Goal: Task Accomplishment & Management: Manage account settings

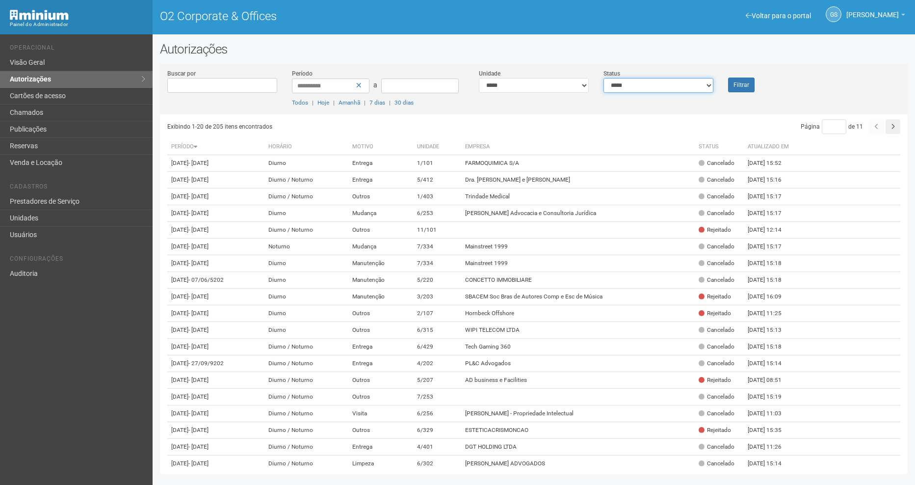
drag, startPoint x: 676, startPoint y: 82, endPoint x: 674, endPoint y: 92, distance: 9.5
click at [682, 87] on select "**********" at bounding box center [658, 85] width 110 height 15
select select "*"
click at [603, 78] on select "**********" at bounding box center [658, 85] width 110 height 15
click at [743, 85] on button "Filtrar" at bounding box center [741, 85] width 26 height 15
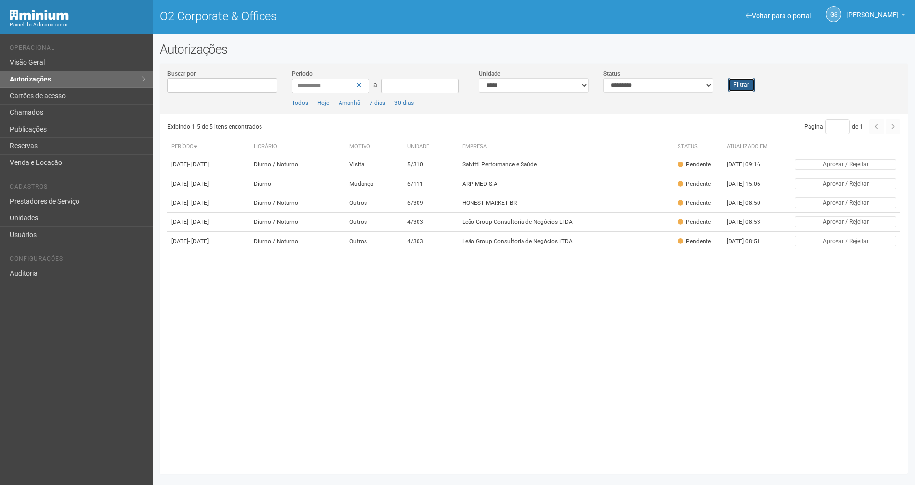
click at [744, 89] on button "Filtrar" at bounding box center [741, 85] width 26 height 15
click at [752, 86] on button "Filtrar" at bounding box center [741, 85] width 26 height 15
click at [404, 193] on td "Mudança" at bounding box center [375, 183] width 58 height 19
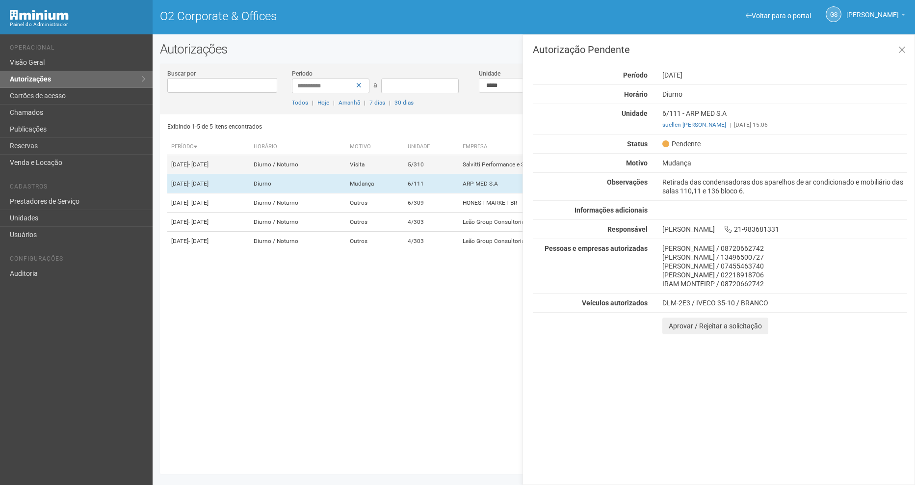
click at [402, 161] on td "Visita" at bounding box center [375, 164] width 58 height 19
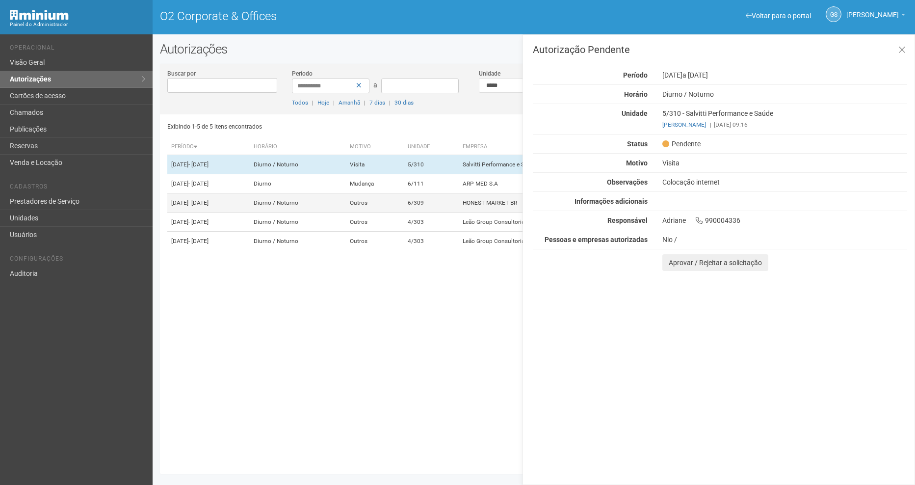
drag, startPoint x: 391, startPoint y: 219, endPoint x: 361, endPoint y: 216, distance: 30.1
click at [346, 212] on td "Diurno / Noturno" at bounding box center [298, 202] width 96 height 19
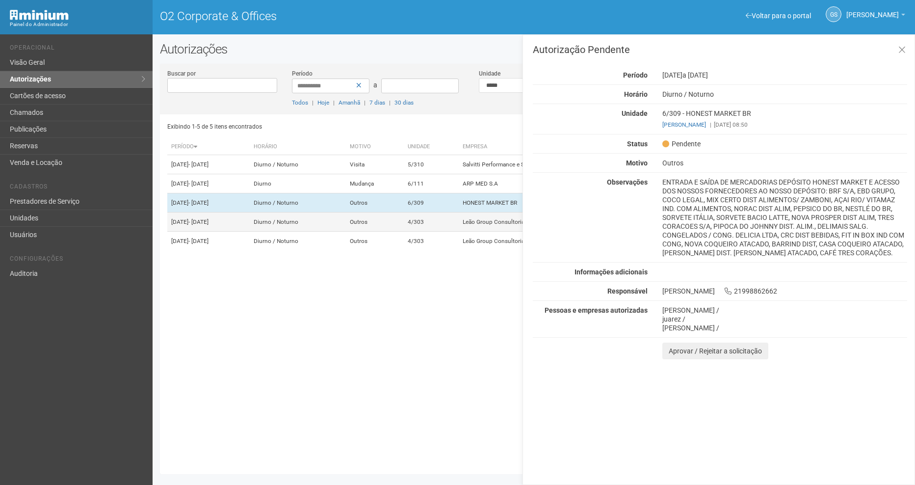
click at [346, 232] on td "Diurno / Noturno" at bounding box center [298, 221] width 96 height 19
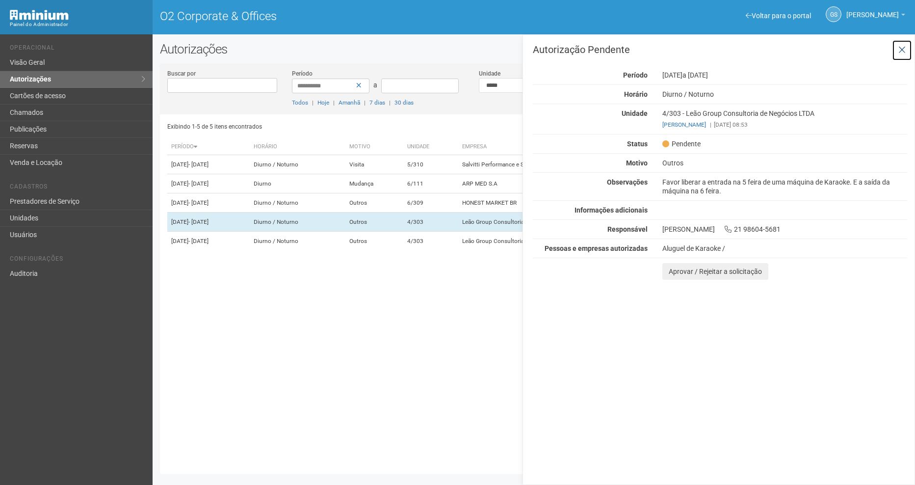
click at [900, 54] on icon at bounding box center [901, 50] width 7 height 10
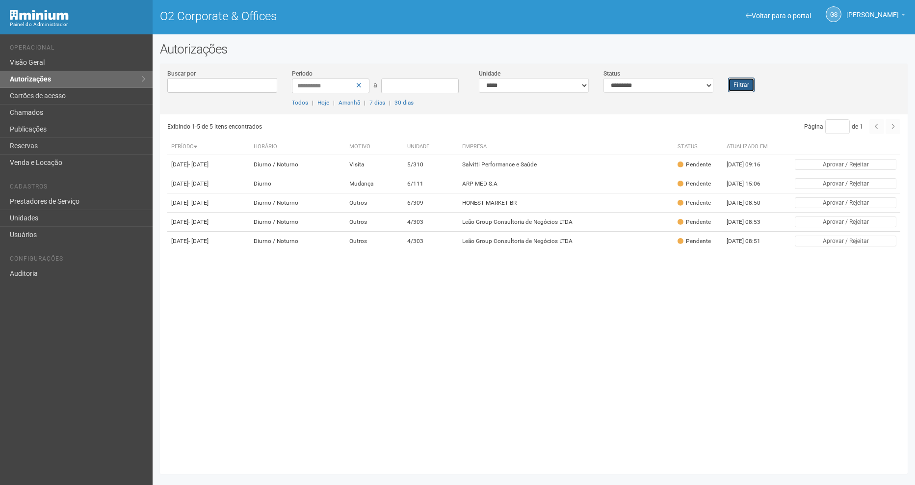
click at [742, 87] on button "Filtrar" at bounding box center [741, 85] width 26 height 15
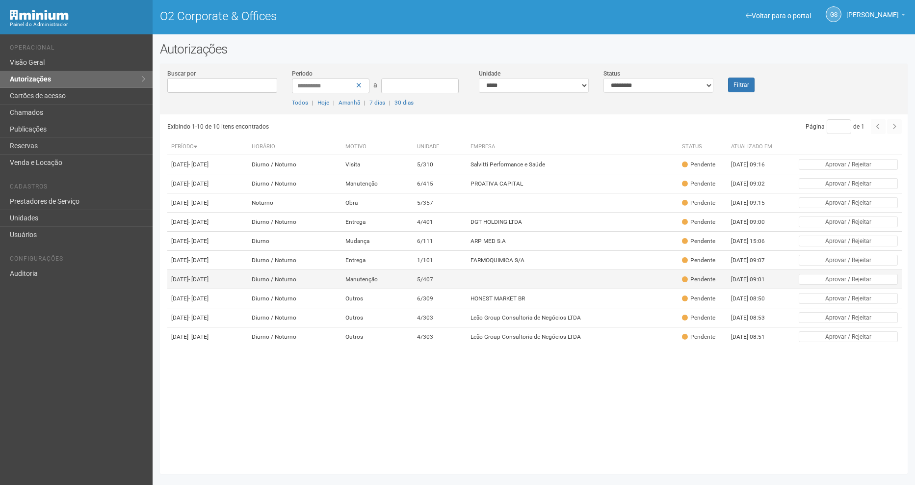
click at [389, 289] on td "Manutenção" at bounding box center [377, 279] width 72 height 19
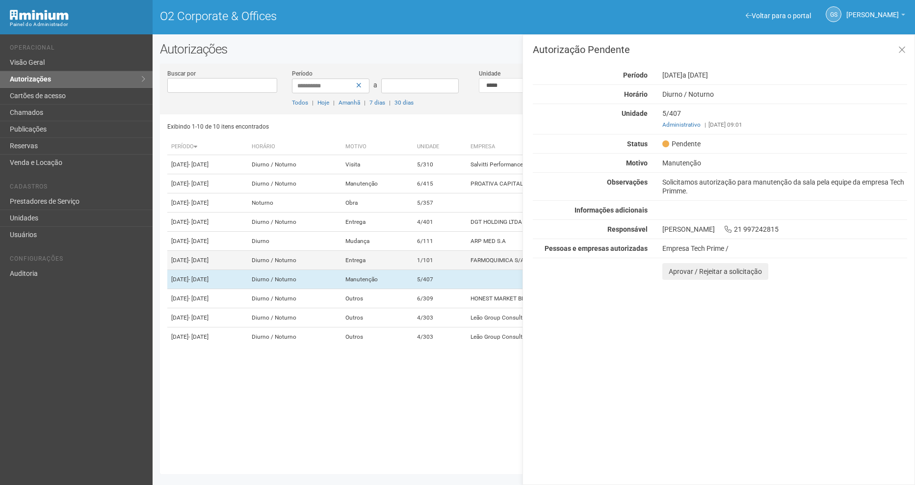
click at [413, 270] on td "Entrega" at bounding box center [377, 260] width 72 height 19
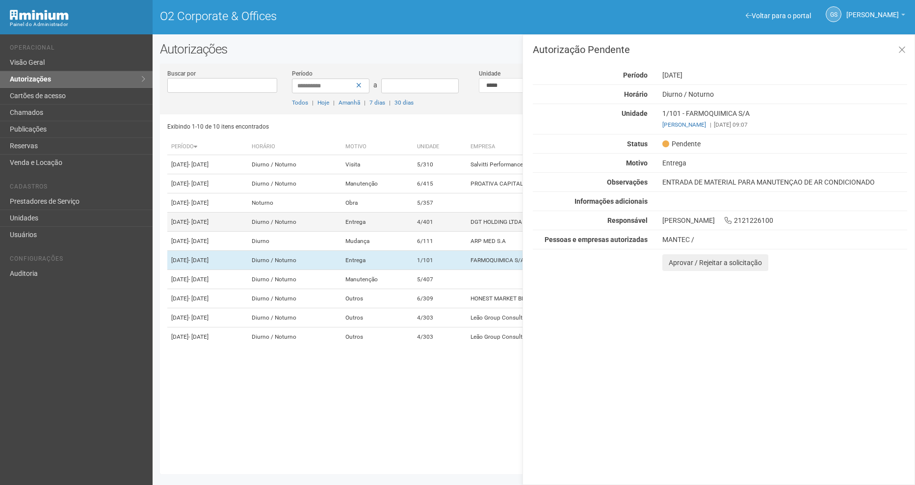
click at [413, 232] on td "Entrega" at bounding box center [377, 221] width 72 height 19
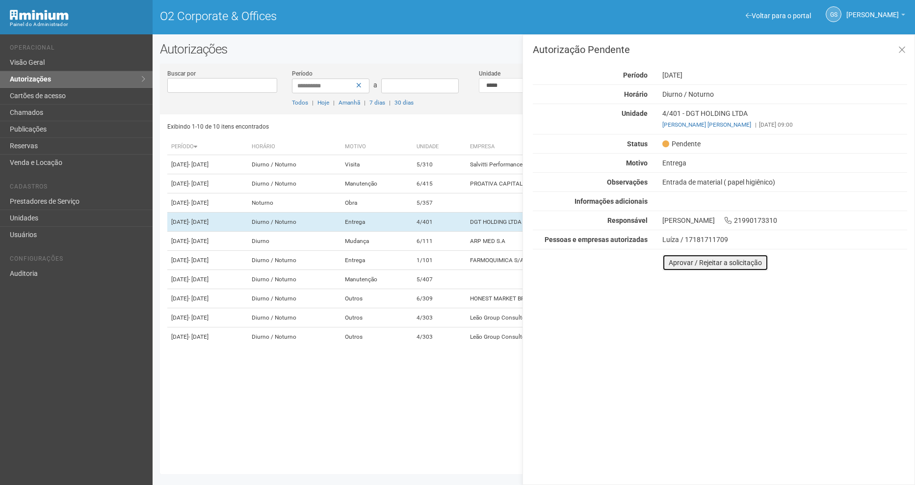
click at [741, 260] on button "Aprovar / Rejeitar a solicitação" at bounding box center [715, 262] width 106 height 17
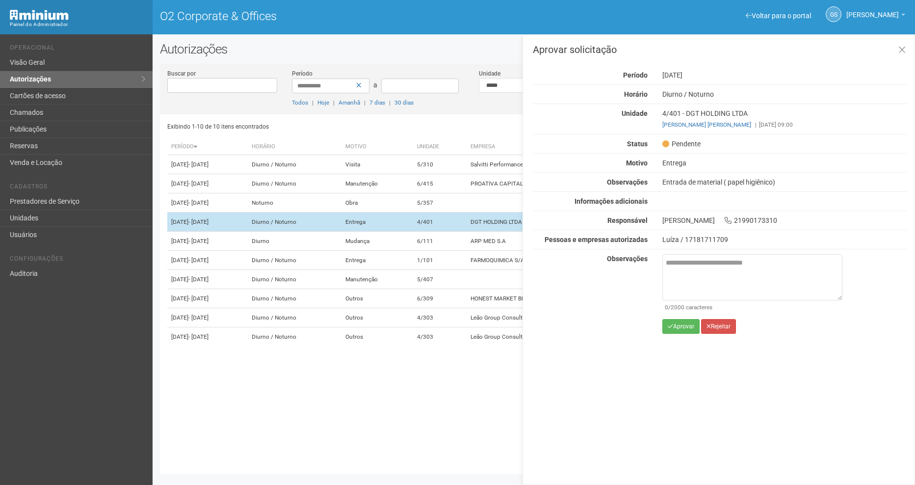
drag, startPoint x: 509, startPoint y: 484, endPoint x: 510, endPoint y: 235, distance: 249.2
click at [510, 232] on td "DGT HOLDING LTDA" at bounding box center [572, 221] width 211 height 19
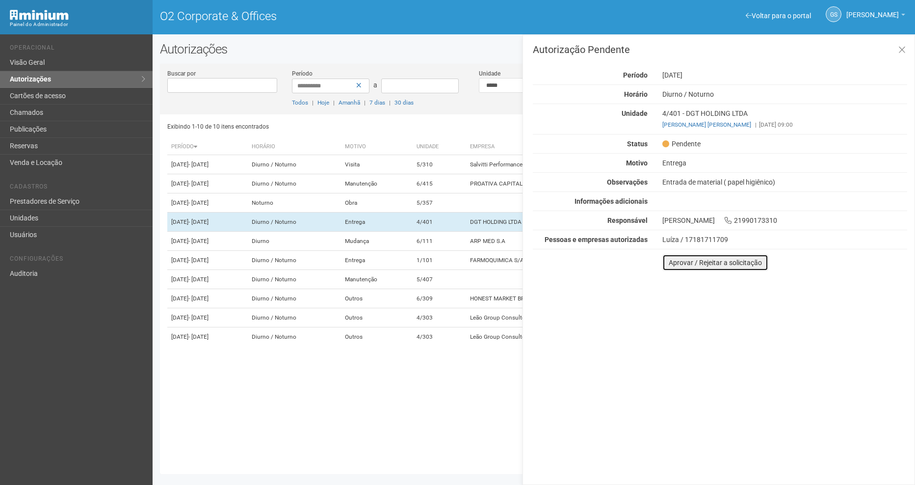
click at [685, 269] on button "Aprovar / Rejeitar a solicitação" at bounding box center [715, 262] width 106 height 17
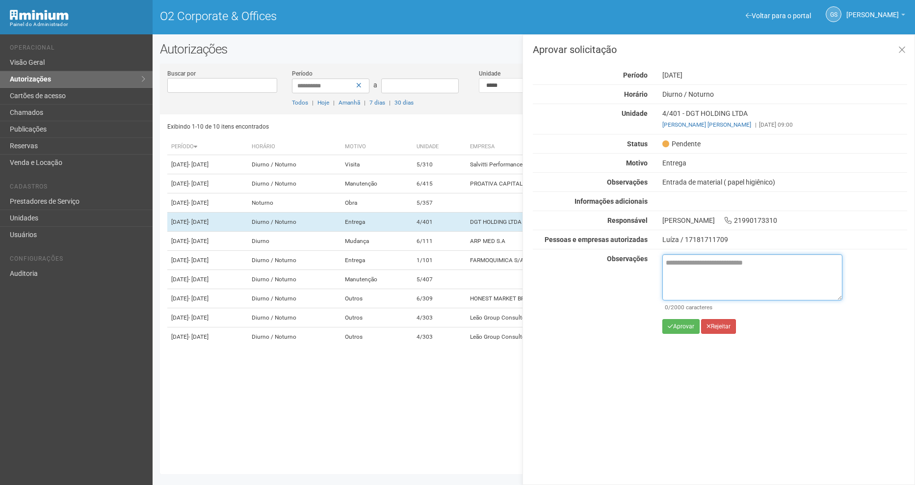
drag, startPoint x: 685, startPoint y: 269, endPoint x: 690, endPoint y: 261, distance: 10.1
paste textarea "**********"
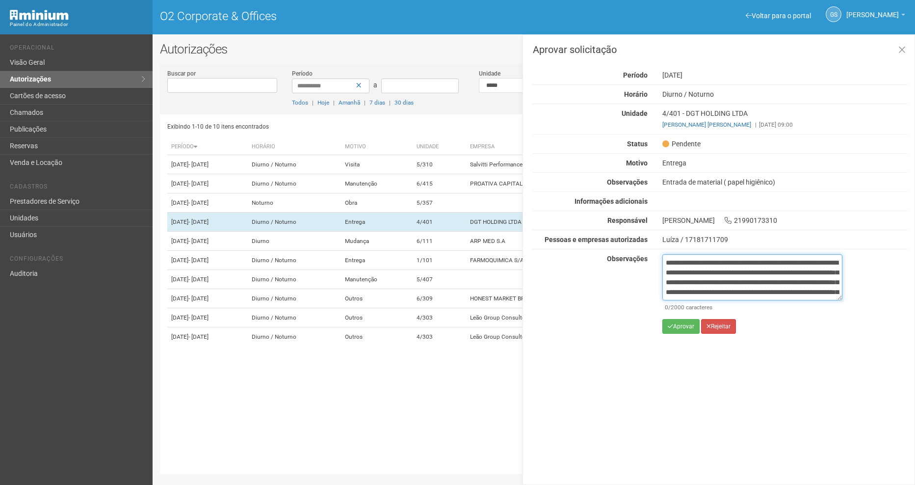
scroll to position [65, 0]
drag, startPoint x: 720, startPoint y: 274, endPoint x: 708, endPoint y: 293, distance: 22.5
click at [708, 293] on textarea "**********" at bounding box center [752, 277] width 180 height 46
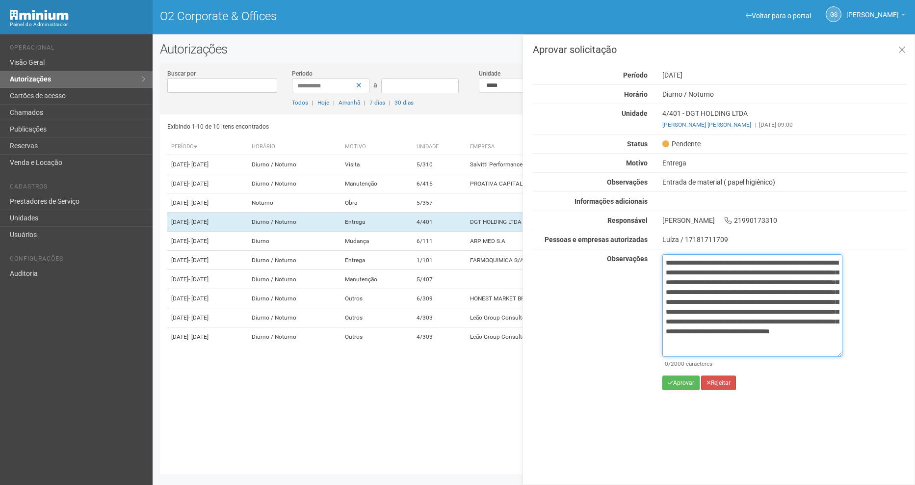
scroll to position [0, 0]
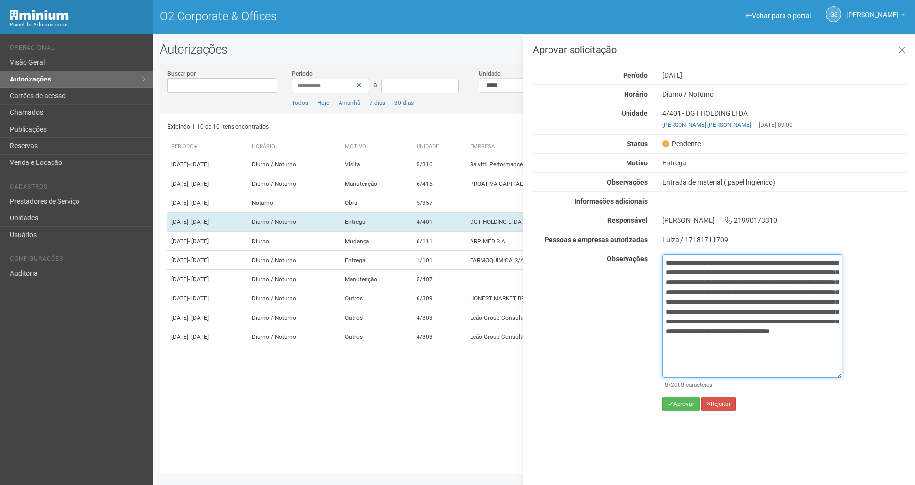
drag, startPoint x: 841, startPoint y: 299, endPoint x: 834, endPoint y: 377, distance: 78.3
click at [839, 376] on textarea "**********" at bounding box center [752, 316] width 180 height 124
type textarea "**********"
click at [692, 399] on button "Aprovar" at bounding box center [680, 403] width 37 height 15
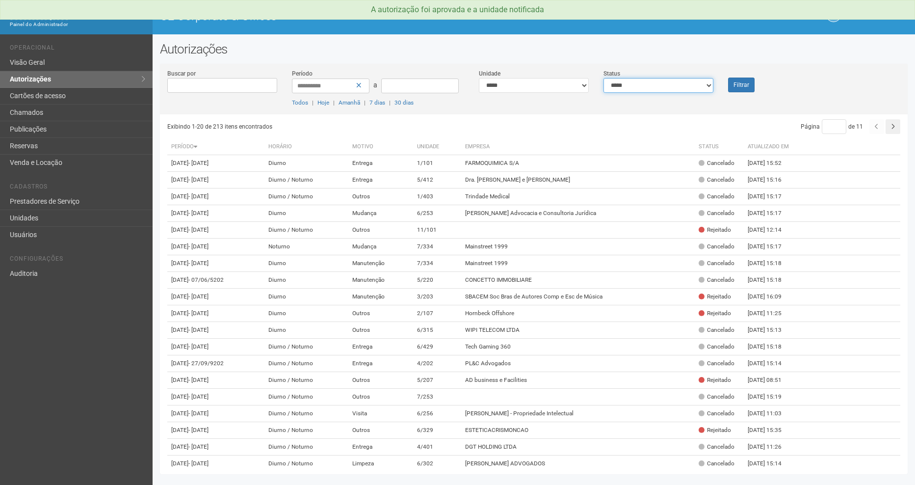
drag, startPoint x: 632, startPoint y: 81, endPoint x: 633, endPoint y: 94, distance: 12.8
click at [632, 81] on select "**********" at bounding box center [658, 85] width 110 height 15
select select "*"
click at [603, 78] on select "**********" at bounding box center [658, 85] width 110 height 15
click at [757, 86] on div "Filtrar" at bounding box center [752, 81] width 62 height 24
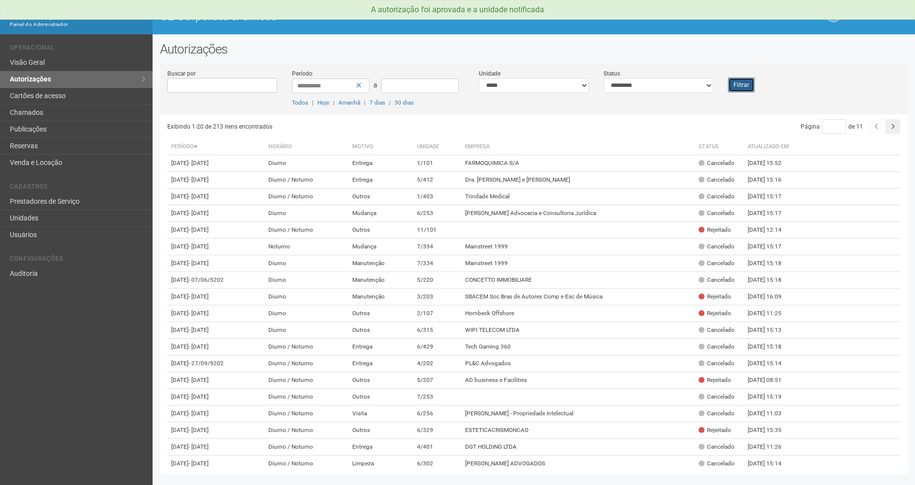
click at [749, 86] on button "Filtrar" at bounding box center [741, 85] width 26 height 15
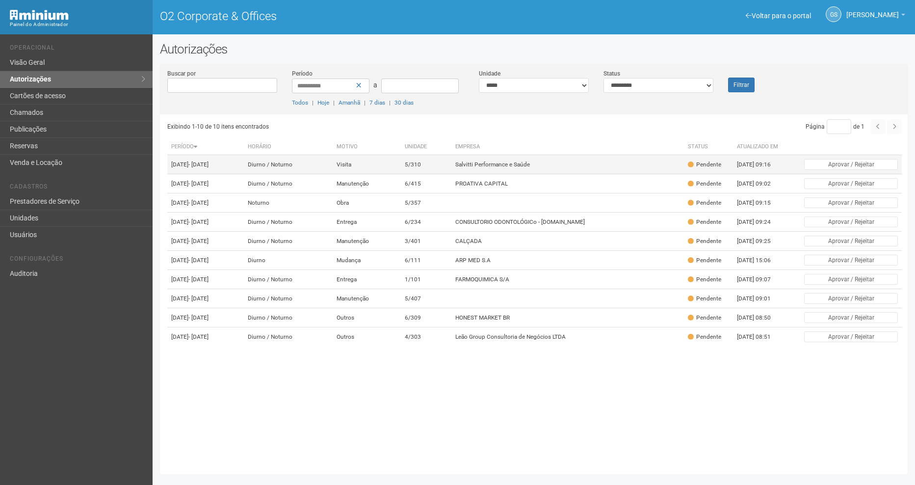
click at [504, 170] on td "Salvitti Performance e Saúde" at bounding box center [567, 164] width 233 height 19
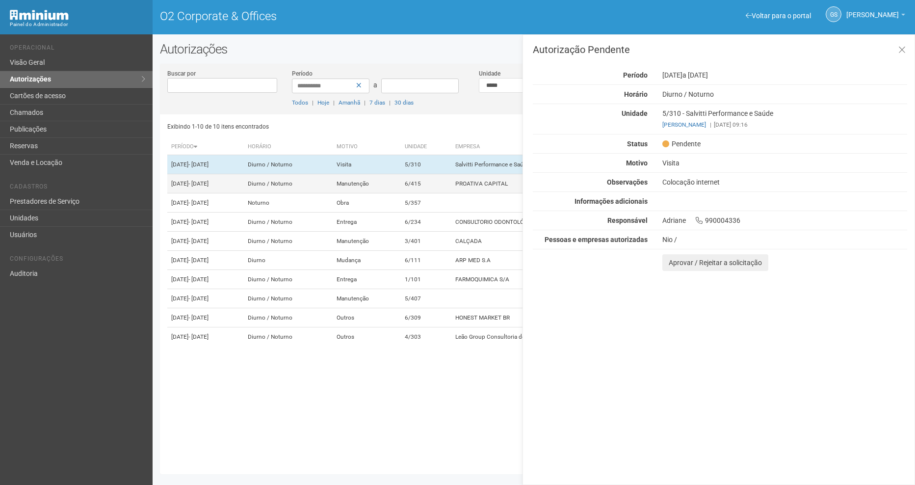
click at [446, 191] on td "6/415" at bounding box center [426, 183] width 51 height 19
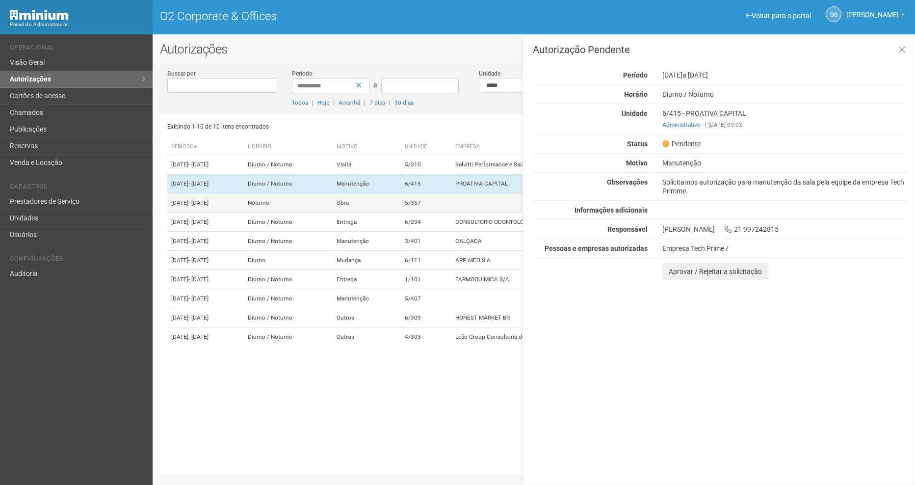
click at [451, 212] on td "5/357" at bounding box center [426, 202] width 51 height 19
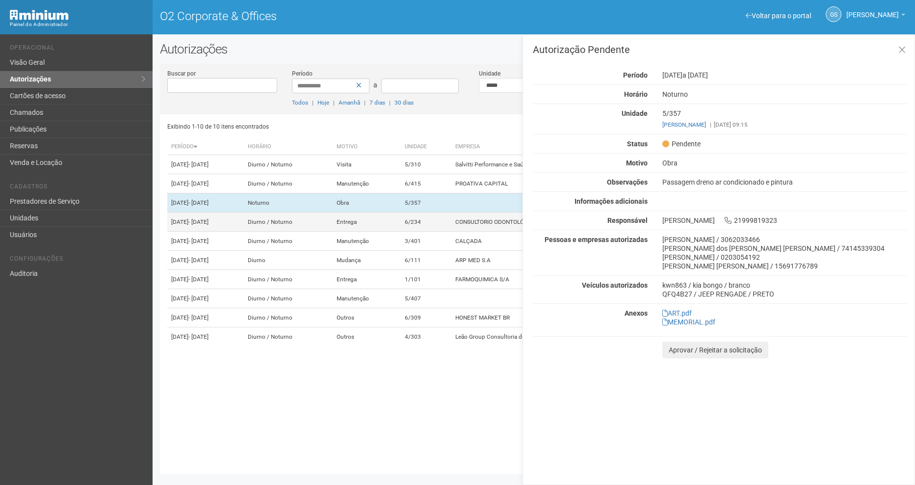
click at [451, 232] on td "6/234" at bounding box center [426, 221] width 51 height 19
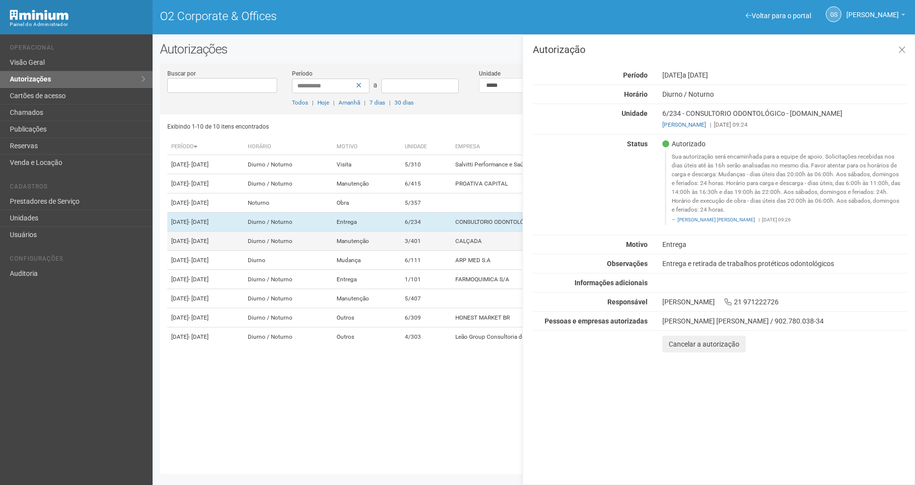
click at [451, 251] on td "3/401" at bounding box center [426, 241] width 51 height 19
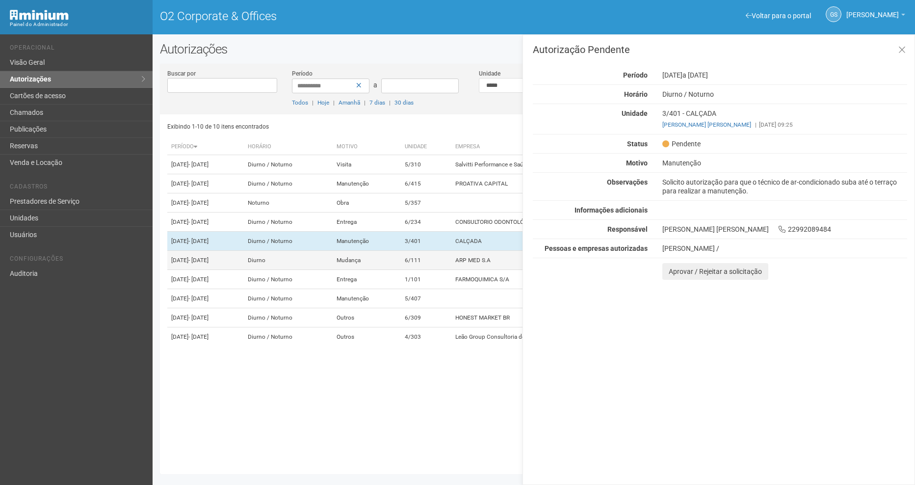
click at [487, 270] on td "ARP MED S.A" at bounding box center [567, 260] width 233 height 19
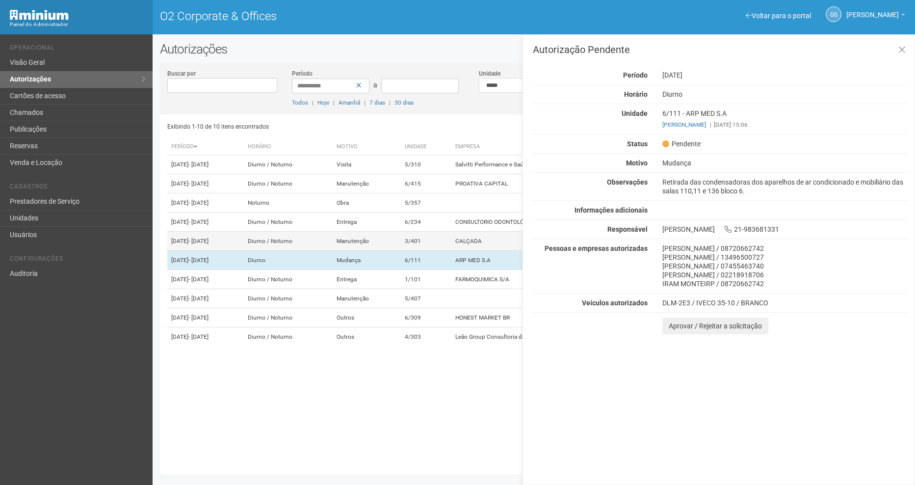
click at [451, 251] on td "3/401" at bounding box center [426, 241] width 51 height 19
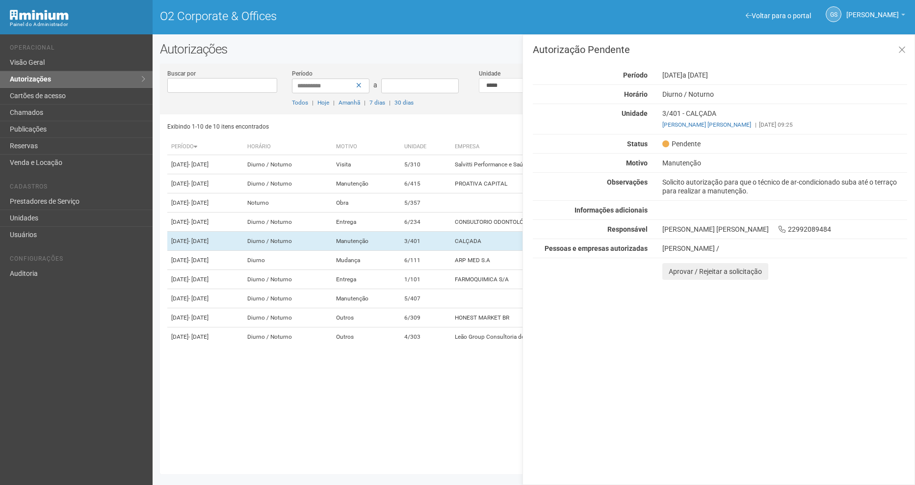
click at [682, 408] on div "Autorização Pendente Período 22/09/2025 a 26/09/2025 Horário Diurno / Noturno U…" at bounding box center [719, 259] width 393 height 450
click at [708, 278] on button "Aprovar / Rejeitar a solicitação" at bounding box center [715, 271] width 106 height 17
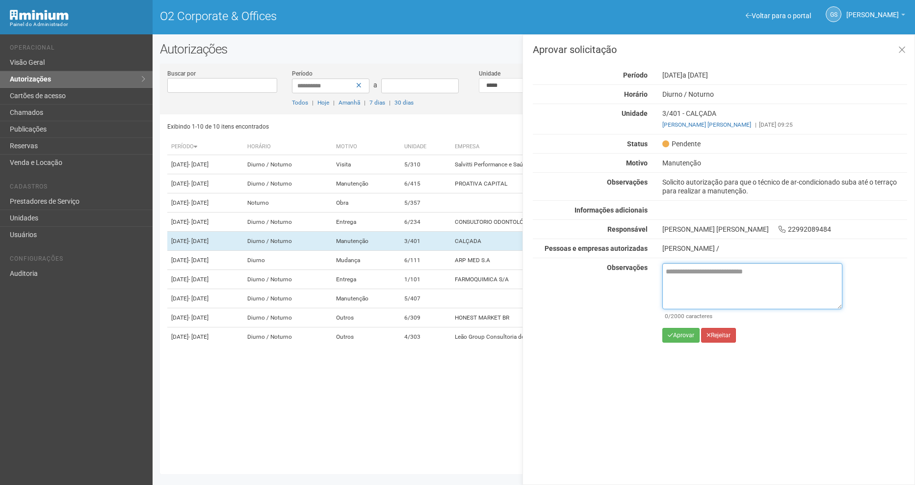
click at [704, 294] on textarea at bounding box center [752, 286] width 180 height 46
paste textarea "**********"
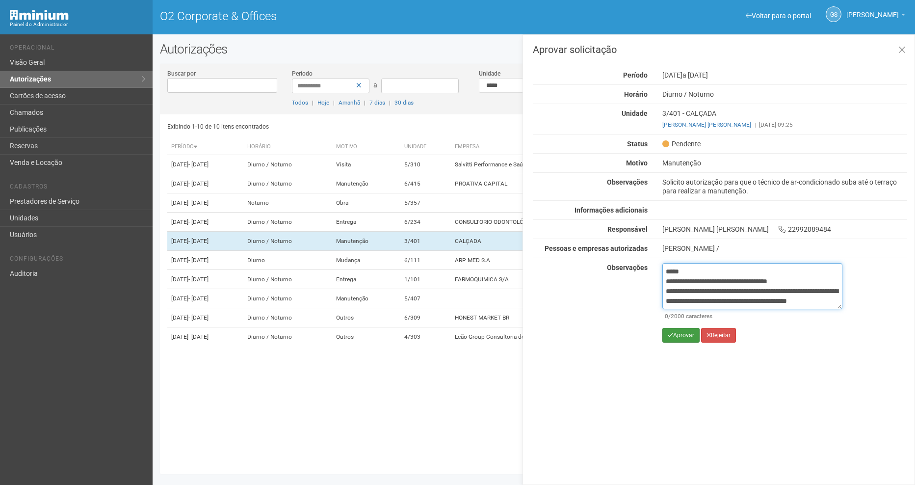
type textarea "**********"
click at [689, 339] on button "Aprovar" at bounding box center [680, 335] width 37 height 15
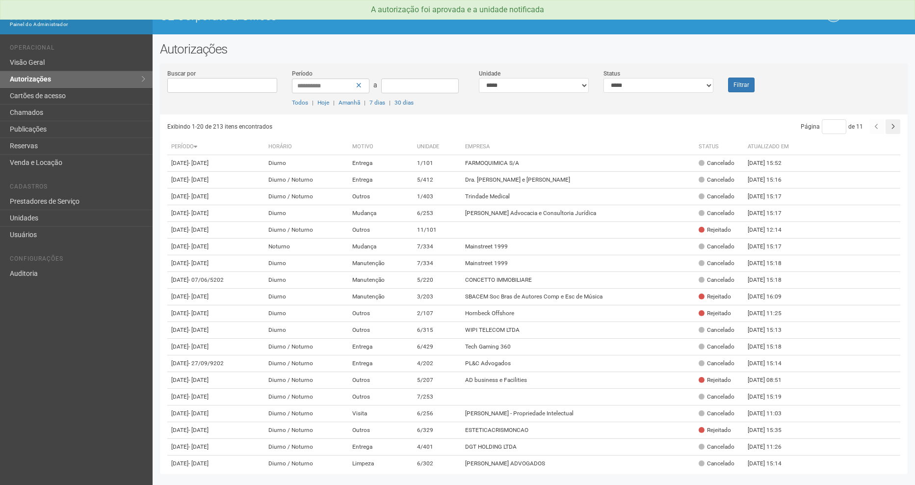
click at [635, 73] on div "**********" at bounding box center [658, 81] width 125 height 24
click at [634, 89] on select "**********" at bounding box center [658, 85] width 110 height 15
select select "*"
click at [603, 78] on select "**********" at bounding box center [658, 85] width 110 height 15
click at [739, 78] on button "Filtrar" at bounding box center [741, 85] width 26 height 15
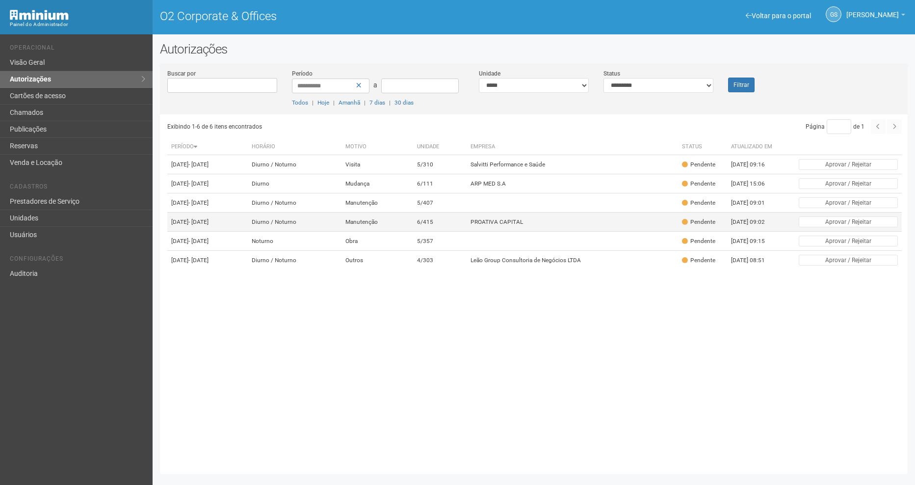
click at [461, 232] on td "6/415" at bounding box center [439, 221] width 53 height 19
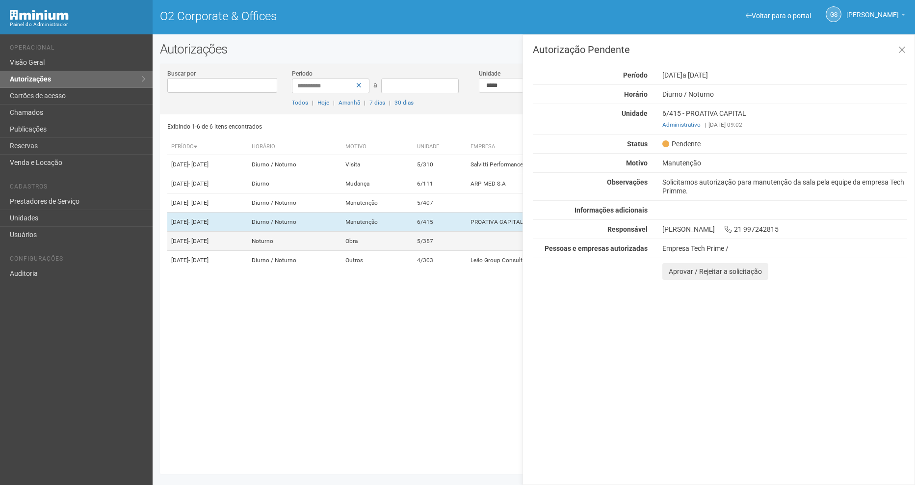
click at [412, 251] on td "Obra" at bounding box center [377, 241] width 72 height 19
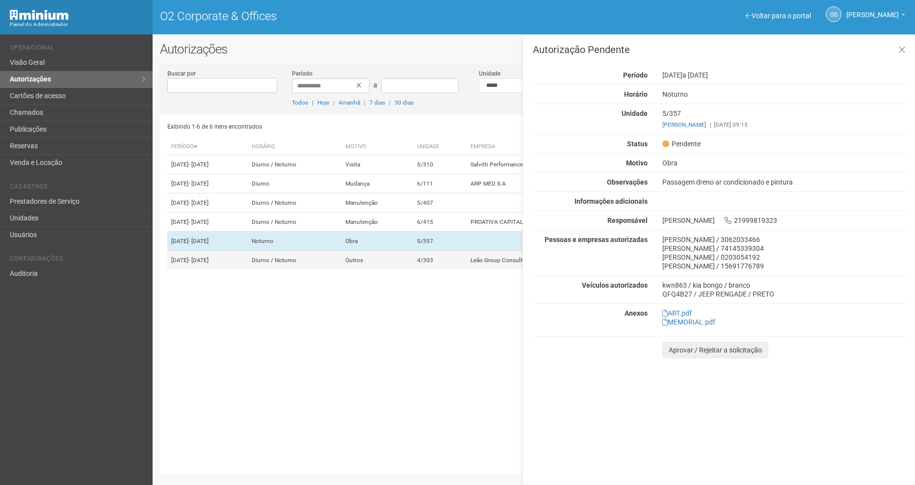
click at [413, 270] on td "Outros" at bounding box center [377, 260] width 72 height 19
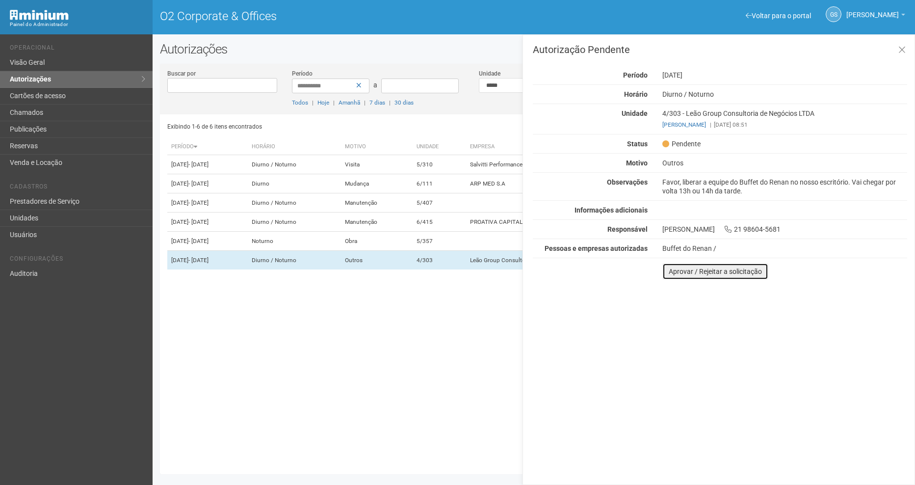
click at [710, 272] on button "Aprovar / Rejeitar a solicitação" at bounding box center [715, 271] width 106 height 17
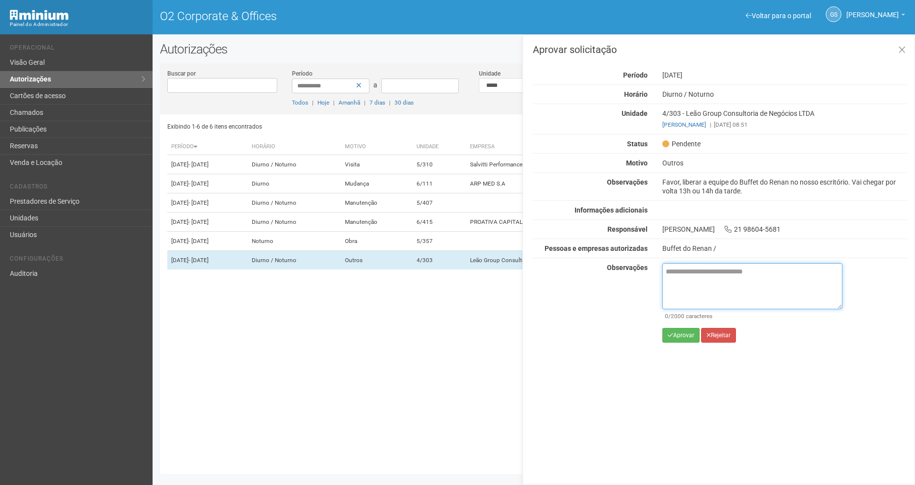
paste textarea "**********"
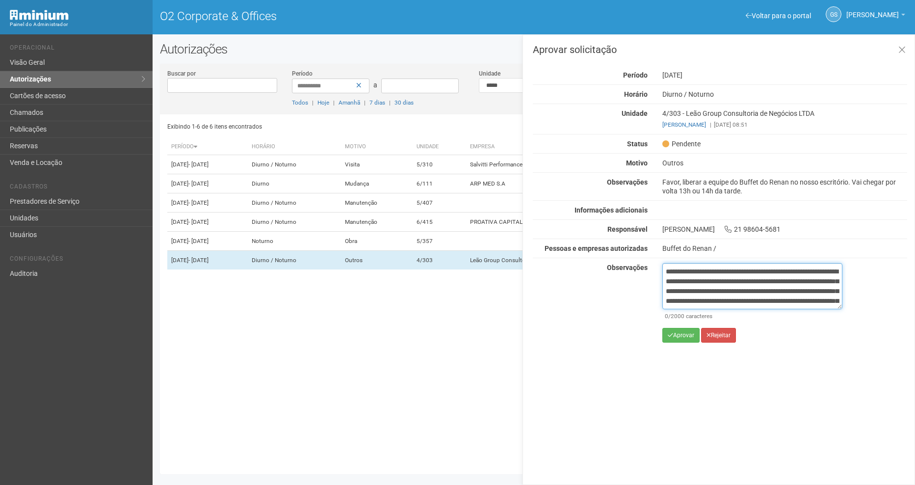
scroll to position [65, 0]
type textarea "**********"
click at [687, 333] on button "Aprovar" at bounding box center [680, 335] width 37 height 15
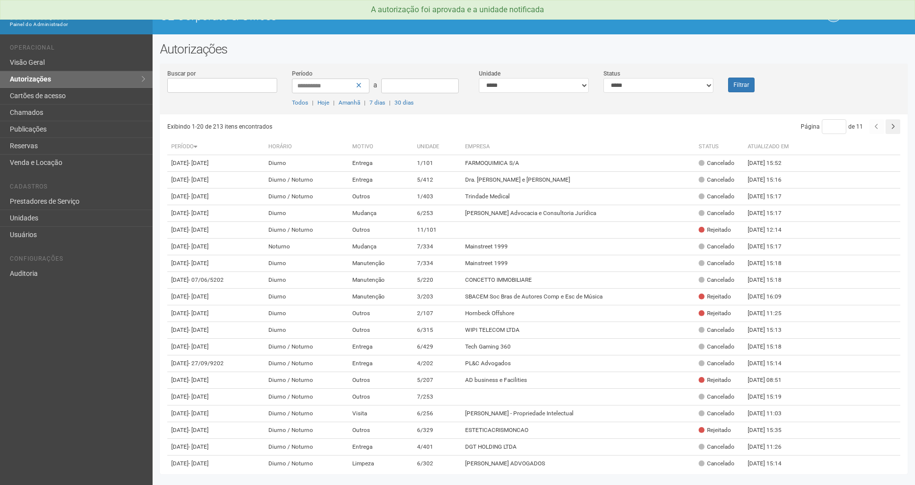
drag, startPoint x: 633, startPoint y: 83, endPoint x: 617, endPoint y: 112, distance: 33.2
click at [617, 112] on div at bounding box center [533, 113] width 733 height 2
drag, startPoint x: 643, startPoint y: 80, endPoint x: 642, endPoint y: 93, distance: 13.3
click at [643, 80] on select "**********" at bounding box center [658, 85] width 110 height 15
select select "*"
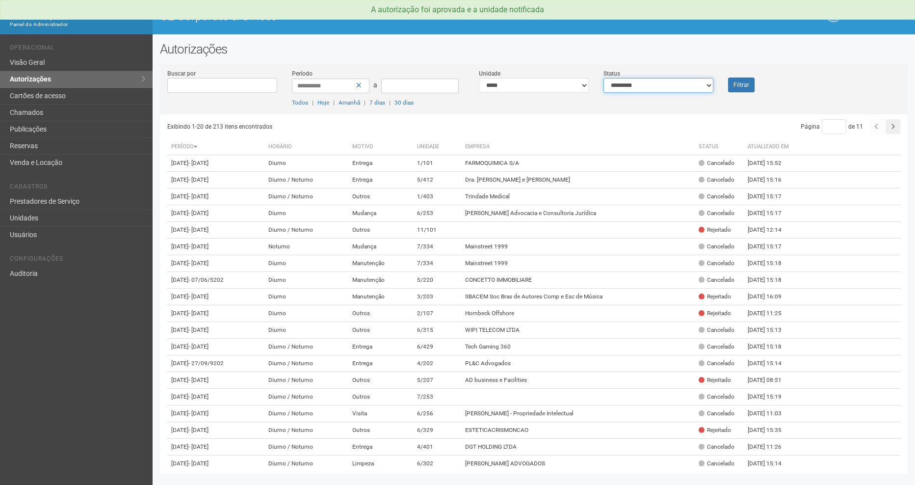
click at [603, 78] on select "**********" at bounding box center [658, 85] width 110 height 15
click at [737, 85] on button "Filtrar" at bounding box center [741, 85] width 26 height 15
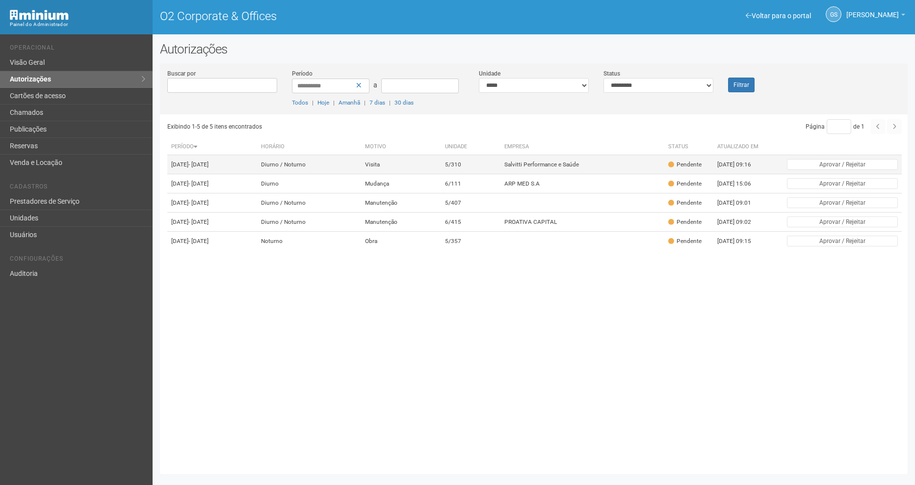
click at [432, 157] on td "Visita" at bounding box center [401, 164] width 80 height 19
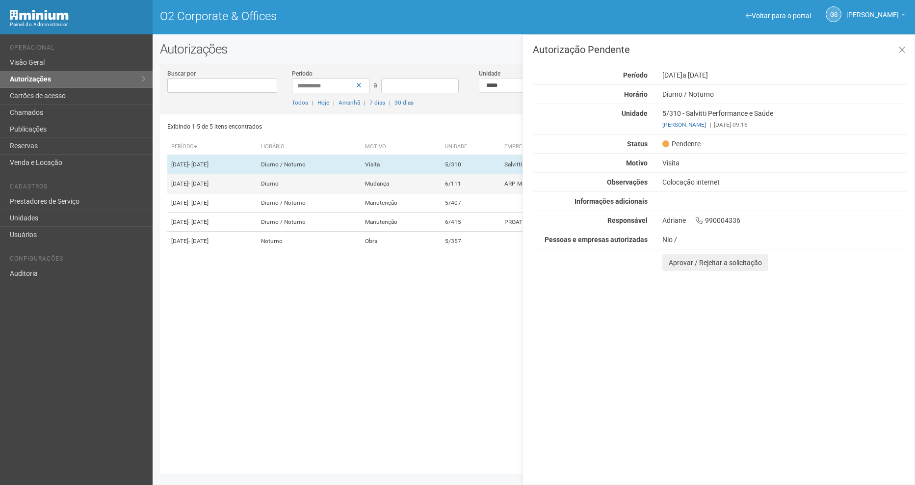
click at [441, 189] on td "Mudança" at bounding box center [401, 183] width 80 height 19
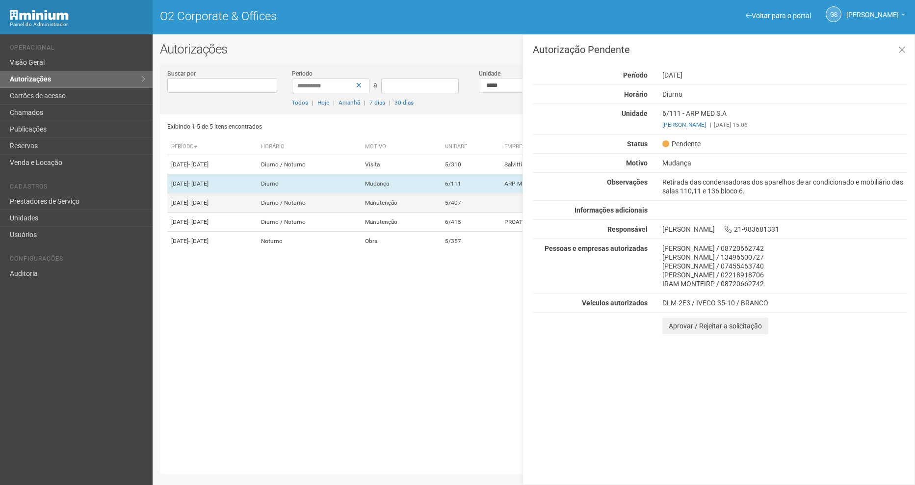
click at [441, 212] on td "Manutenção" at bounding box center [401, 202] width 80 height 19
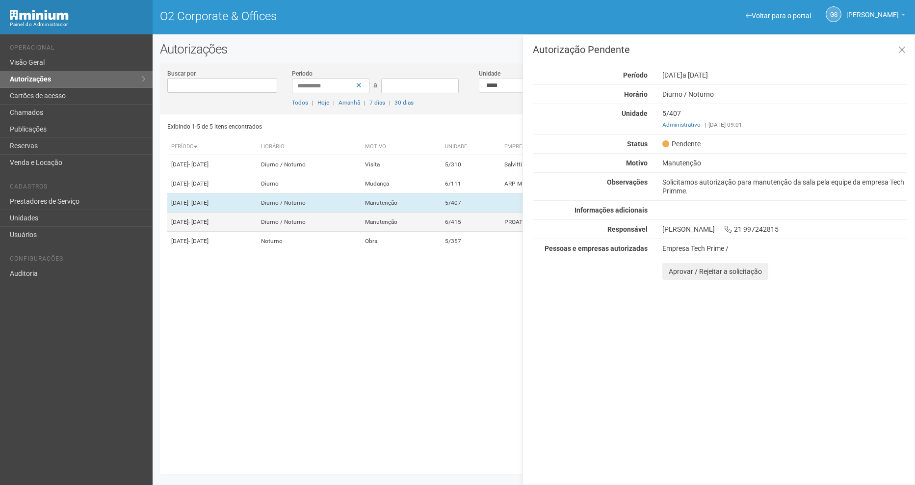
click at [441, 232] on td "Manutenção" at bounding box center [401, 221] width 80 height 19
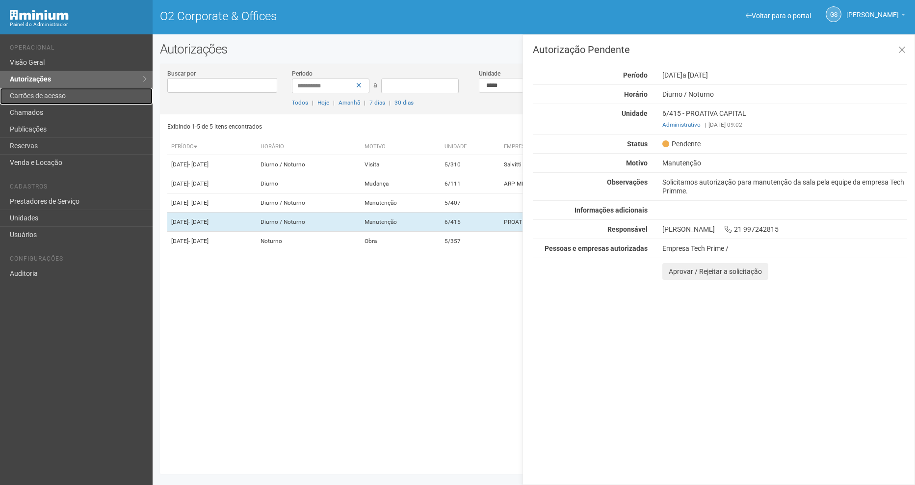
click at [52, 102] on link "Cartões de acesso" at bounding box center [76, 96] width 153 height 17
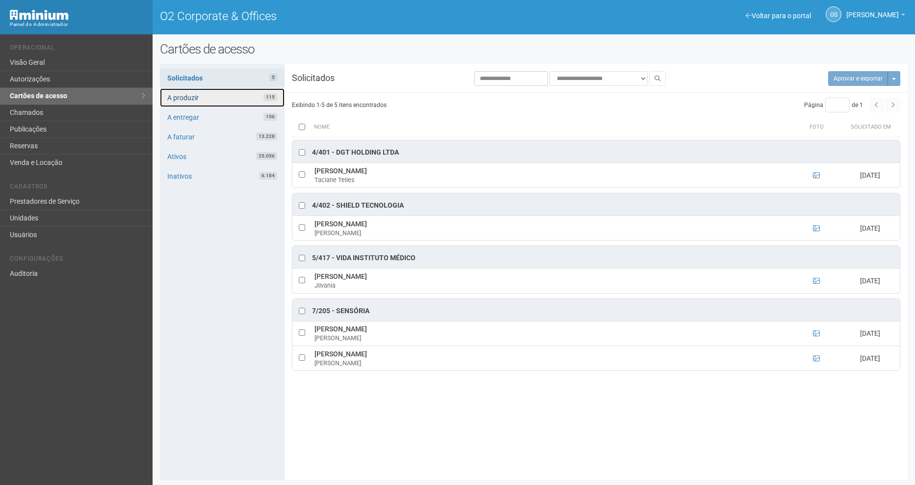
click at [220, 100] on link "A produzir 115" at bounding box center [222, 97] width 125 height 19
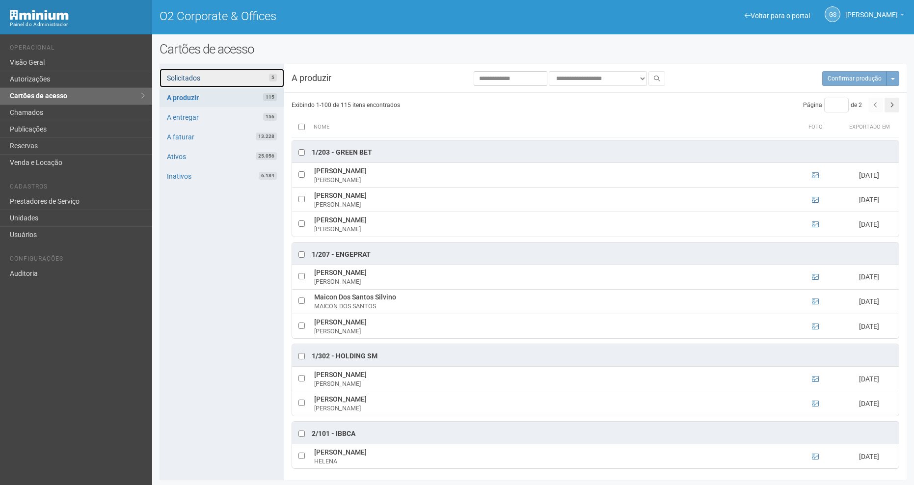
click at [207, 81] on link "Solicitados 5" at bounding box center [221, 78] width 125 height 19
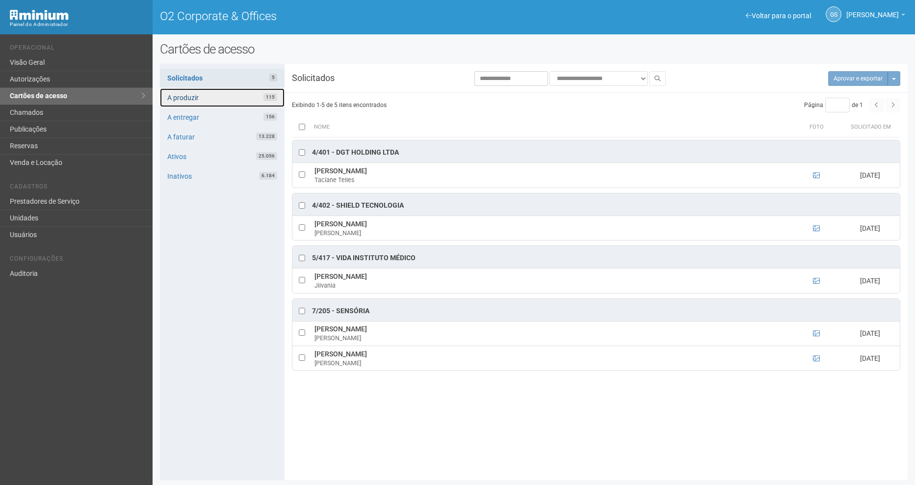
click at [200, 105] on link "A produzir 115" at bounding box center [222, 97] width 125 height 19
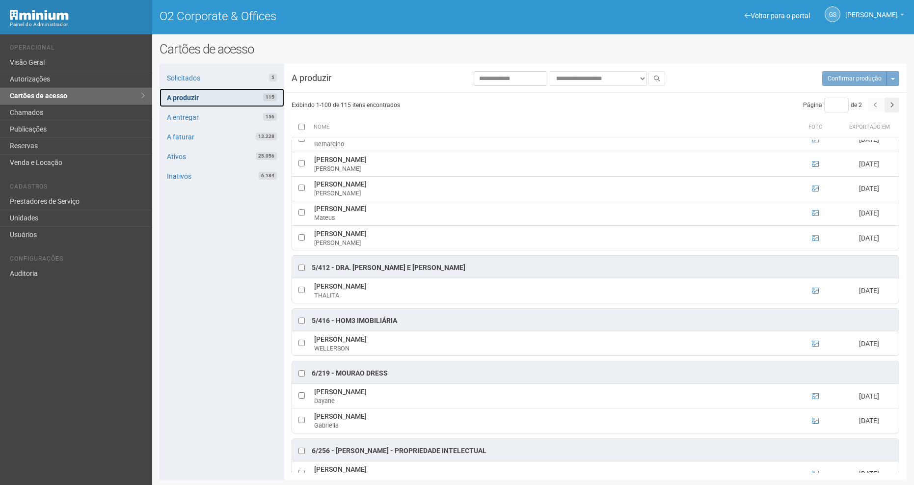
scroll to position [2797, 0]
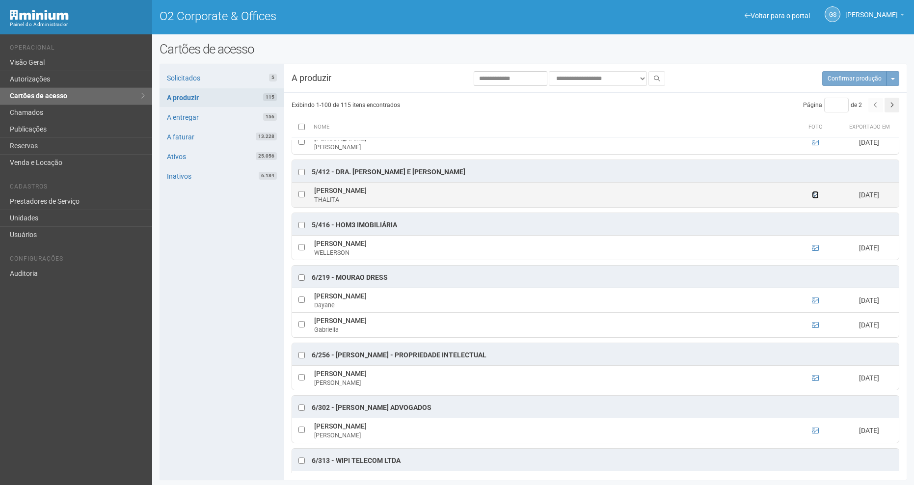
click at [812, 198] on icon at bounding box center [815, 194] width 7 height 7
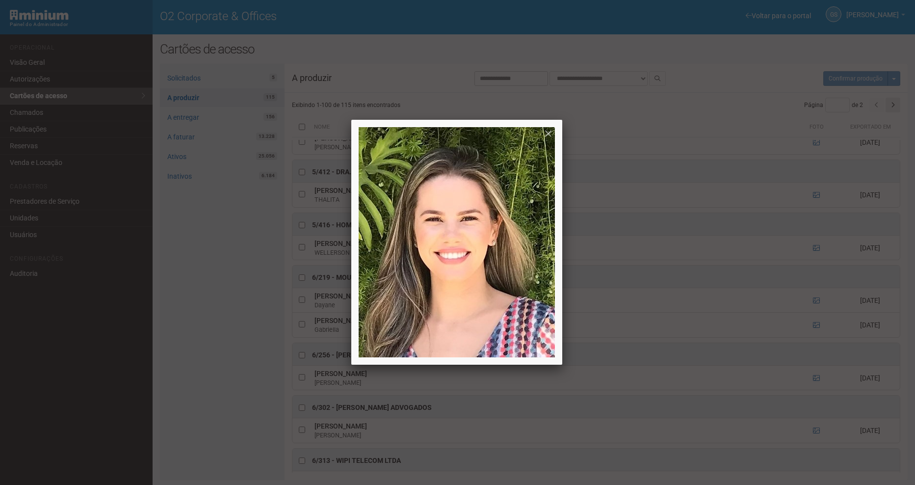
click at [632, 153] on div at bounding box center [457, 242] width 915 height 485
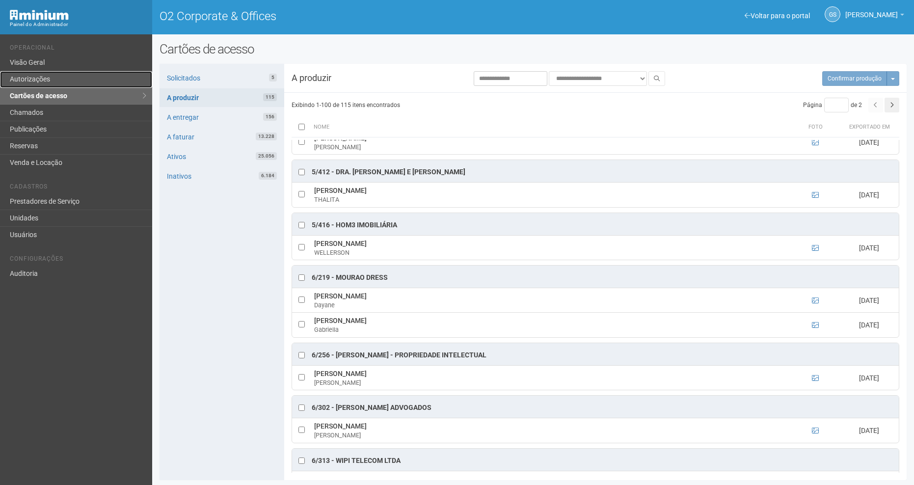
click at [40, 75] on link "Autorizações" at bounding box center [76, 79] width 152 height 17
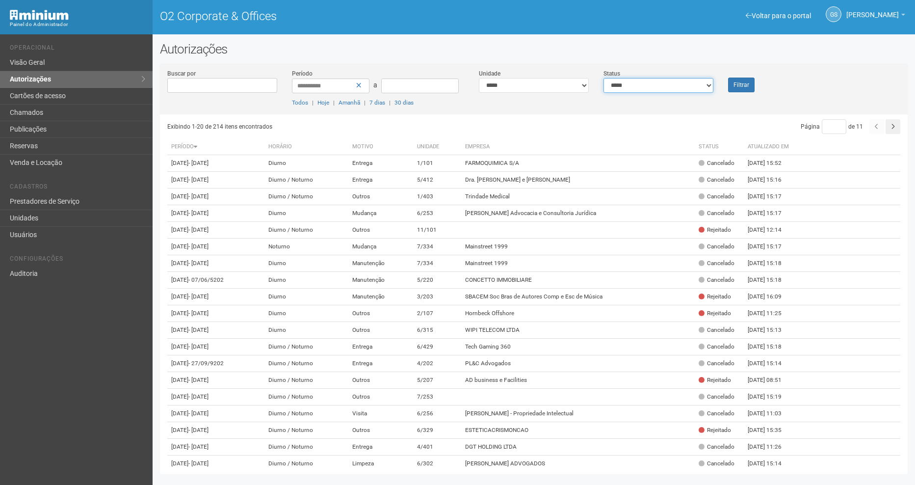
click at [626, 86] on select "**********" at bounding box center [658, 85] width 110 height 15
select select "*"
click at [603, 78] on select "**********" at bounding box center [658, 85] width 110 height 15
click at [749, 90] on button "Filtrar" at bounding box center [741, 85] width 26 height 15
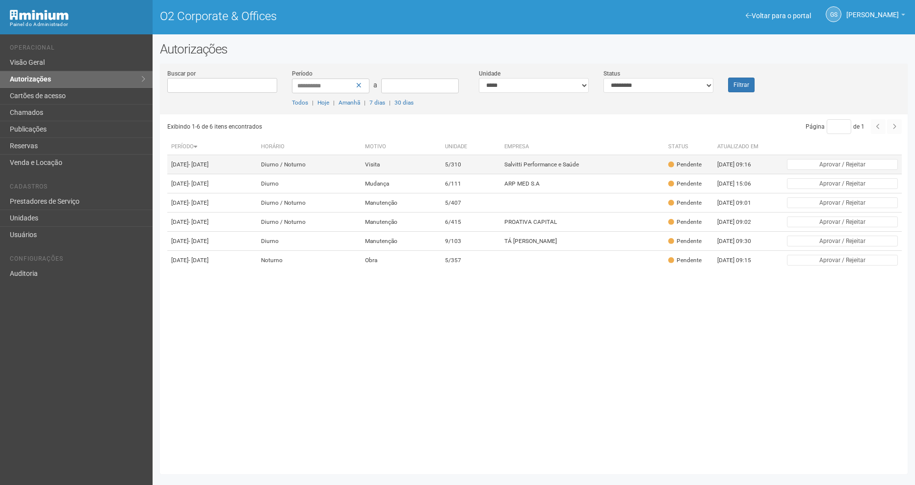
click at [362, 173] on td "Diurno / Noturno" at bounding box center [309, 164] width 105 height 19
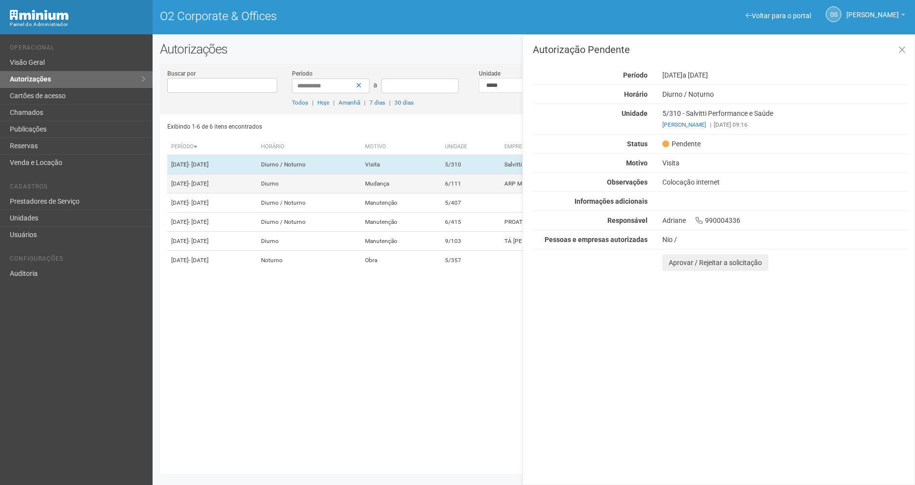
click at [362, 183] on td "Diurno" at bounding box center [309, 183] width 105 height 19
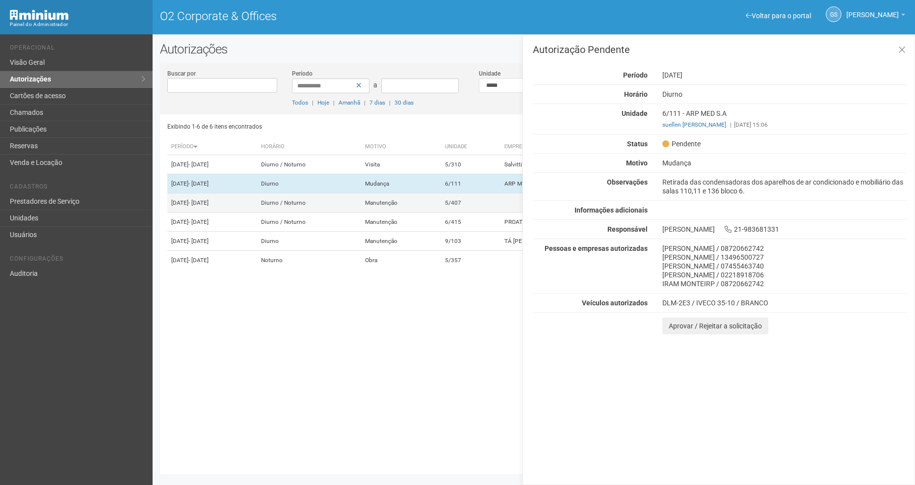
click at [419, 212] on td "Manutenção" at bounding box center [401, 202] width 80 height 19
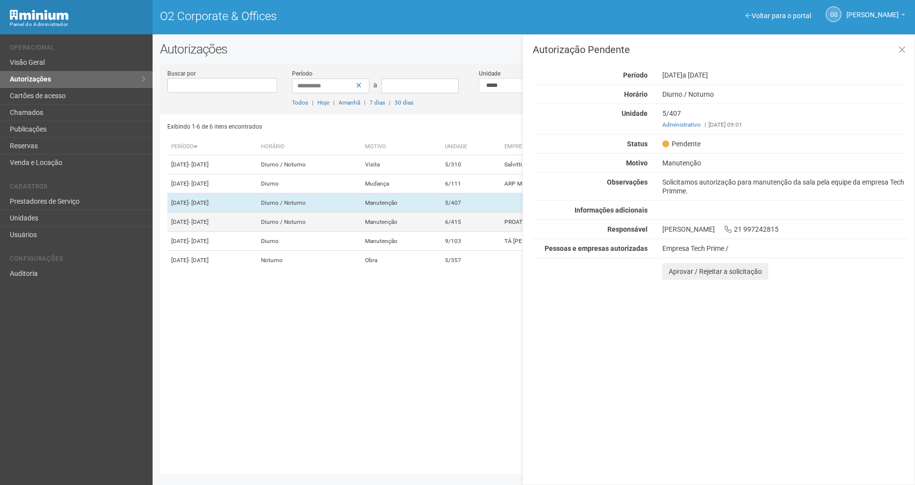
click at [411, 232] on td "Manutenção" at bounding box center [401, 221] width 80 height 19
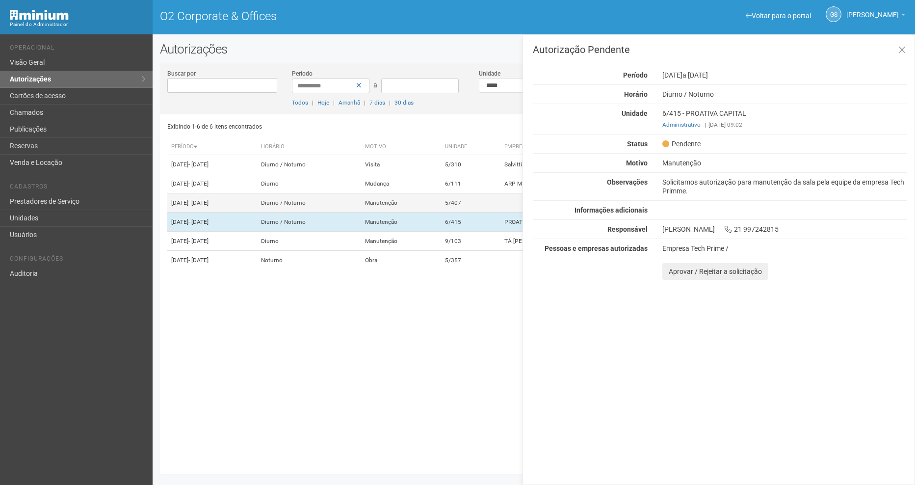
click at [426, 212] on td "Manutenção" at bounding box center [401, 202] width 80 height 19
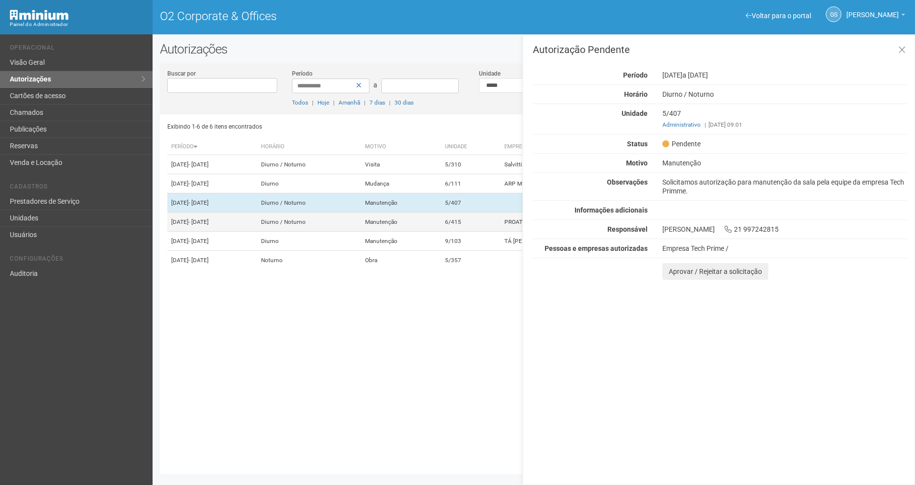
click at [427, 232] on td "Manutenção" at bounding box center [401, 221] width 80 height 19
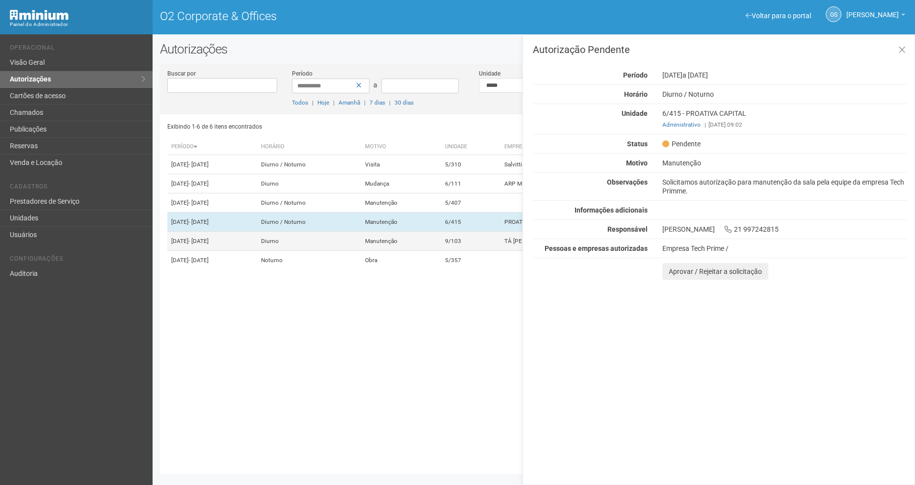
click at [434, 251] on td "Manutenção" at bounding box center [401, 241] width 80 height 19
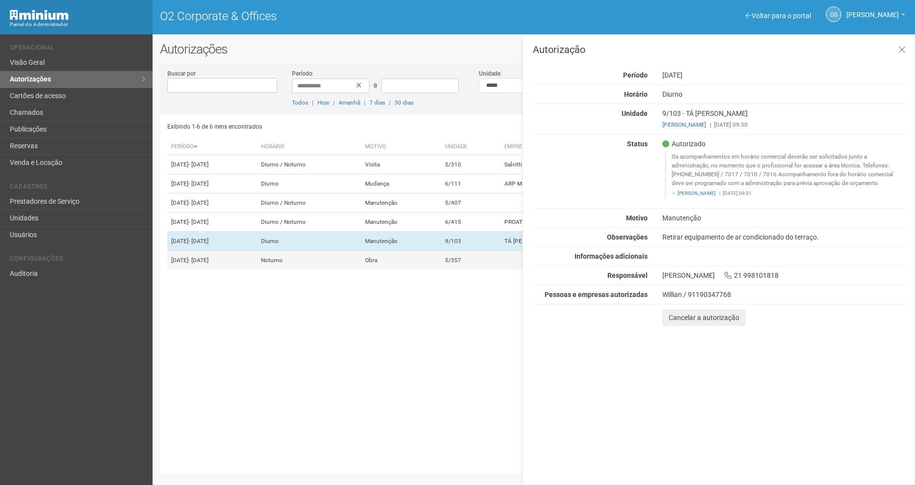
click at [423, 270] on td "Obra" at bounding box center [401, 260] width 80 height 19
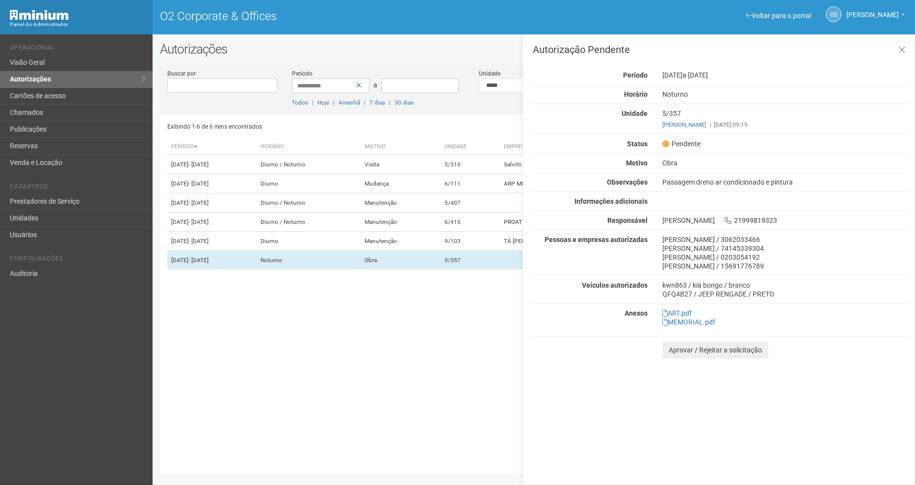
click at [495, 51] on h2 "Autorizações" at bounding box center [534, 49] width 748 height 15
click at [901, 55] on button at bounding box center [902, 50] width 20 height 21
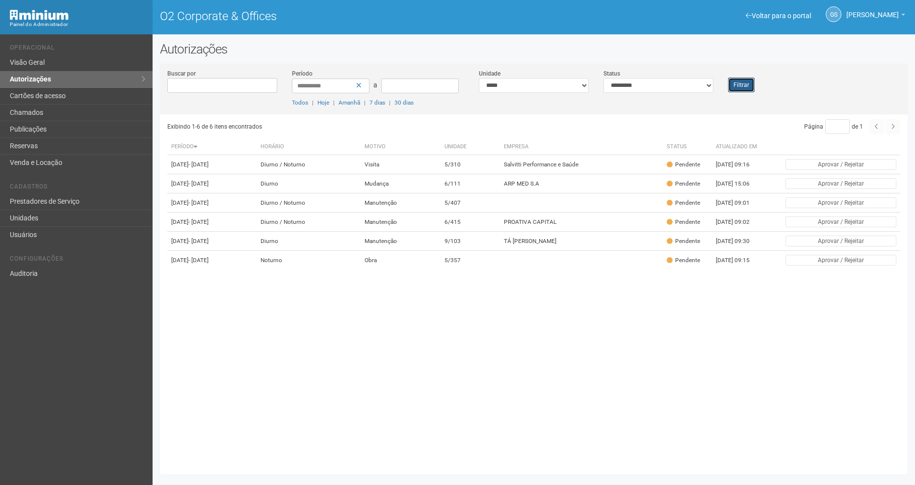
click at [747, 78] on button "Filtrar" at bounding box center [741, 85] width 26 height 15
click at [732, 83] on button "Filtrar" at bounding box center [741, 85] width 26 height 15
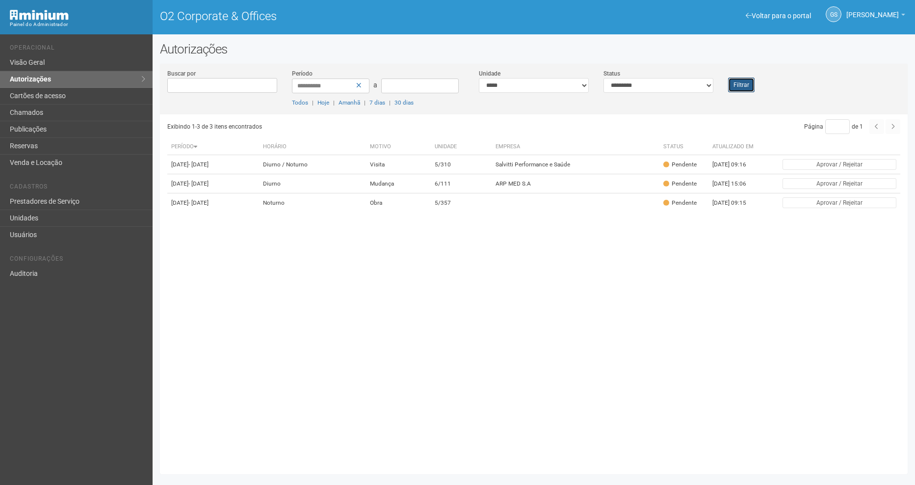
click at [744, 82] on button "Filtrar" at bounding box center [741, 85] width 26 height 15
click at [419, 187] on td "Mudança" at bounding box center [399, 183] width 65 height 19
